Goal: Information Seeking & Learning: Learn about a topic

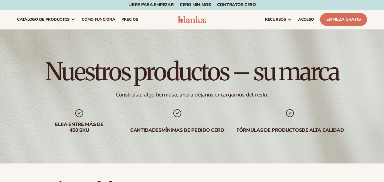
click at [344, 47] on div "Nuestros productos – su marca Construiste algo hermoso, ahora déjanos encargarn…" at bounding box center [192, 96] width 384 height 134
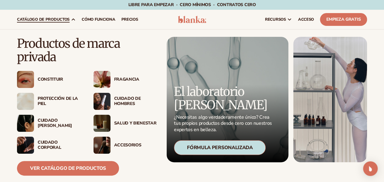
click at [51, 98] on font "Protección de la piel" at bounding box center [58, 100] width 40 height 11
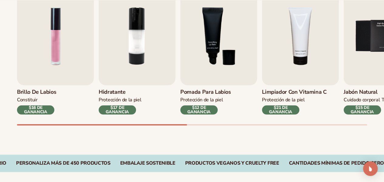
scroll to position [230, 0]
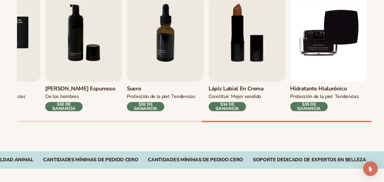
click at [379, 121] on div "Brillo de labios CONSTITUIR $16 DE GANANCIA Hidratante PROTECCIÓN DE LA PIEL $1…" at bounding box center [200, 53] width 367 height 138
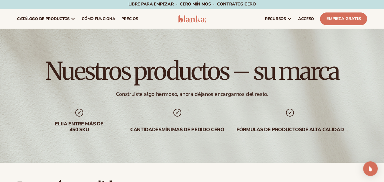
scroll to position [0, 0]
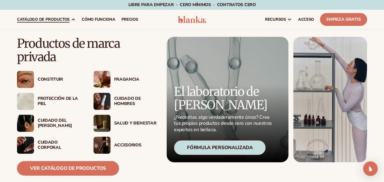
click at [110, 79] on div "Fragancia" at bounding box center [133, 79] width 47 height 5
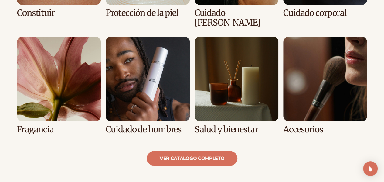
scroll to position [554, 0]
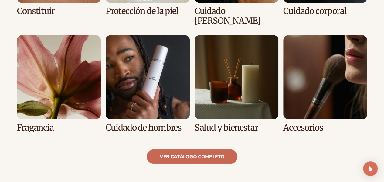
click at [202, 153] on font "ver catálogo completo" at bounding box center [192, 156] width 65 height 7
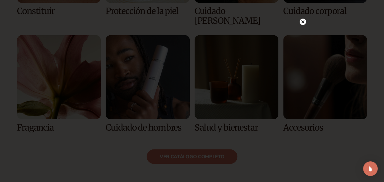
click at [304, 22] on icon at bounding box center [302, 21] width 3 height 3
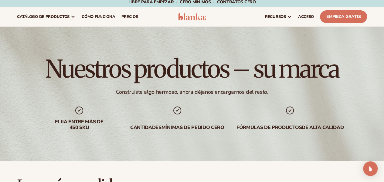
scroll to position [0, 0]
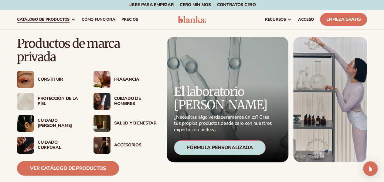
click at [29, 123] on img at bounding box center [25, 122] width 17 height 17
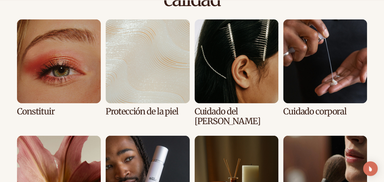
scroll to position [457, 0]
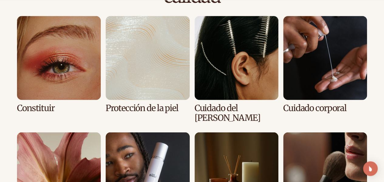
click at [39, 69] on link "1 / 8" at bounding box center [59, 64] width 84 height 97
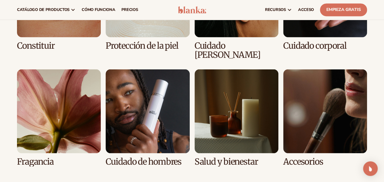
scroll to position [524, 0]
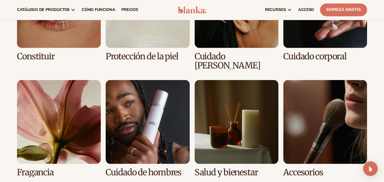
click at [340, 114] on link "8 / 8" at bounding box center [325, 128] width 84 height 97
